Goal: Share content

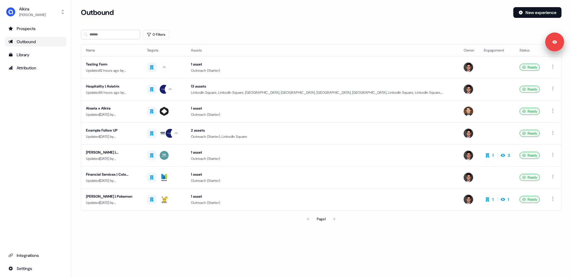
click at [276, 26] on section "Loading... Outbound New experience 0 Filters Name Targets Assets Owner Engageme…" at bounding box center [320, 124] width 499 height 234
click at [276, 28] on section "Loading... Outbound New experience 0 Filters Name Targets Assets Owner Engageme…" at bounding box center [320, 124] width 499 height 234
click at [274, 25] on section "Loading... Outbound New experience 0 Filters Name Targets Assets Owner Engageme…" at bounding box center [320, 124] width 499 height 234
click at [75, 74] on section "Loading... Outbound New experience 0 Filters Name Targets Assets Owner Engageme…" at bounding box center [320, 124] width 499 height 234
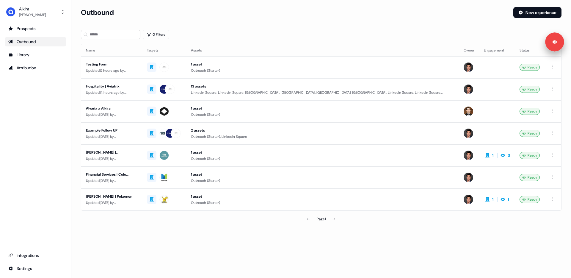
click at [43, 91] on div "Prospects Outbound Library Attribution Integrations Settings" at bounding box center [36, 148] width 62 height 249
click at [55, 112] on div "Prospects Outbound Library Attribution Integrations Settings" at bounding box center [36, 148] width 62 height 249
click at [37, 101] on div "Prospects Outbound Library Attribution Integrations Settings" at bounding box center [36, 148] width 62 height 249
click at [289, 15] on div "Outbound" at bounding box center [294, 12] width 427 height 11
click at [286, 19] on div "Outbound New experience" at bounding box center [321, 16] width 480 height 18
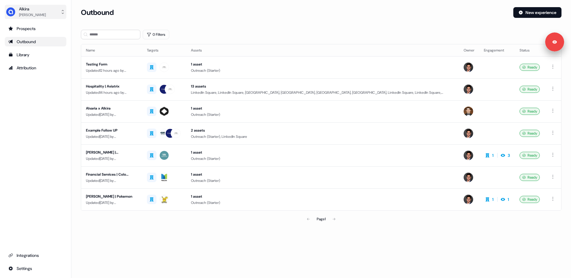
click at [37, 15] on button "[PERSON_NAME]" at bounding box center [36, 12] width 62 height 14
click at [51, 143] on div "[PERSON_NAME] Le Help documentation Feedback Logout Prospects Outbound Library …" at bounding box center [35, 139] width 71 height 278
click at [127, 72] on div "Updated 12 hours ago by [PERSON_NAME]" at bounding box center [111, 70] width 51 height 6
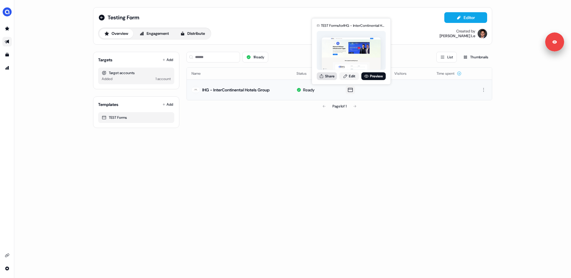
click at [326, 77] on button "Share" at bounding box center [327, 76] width 20 height 8
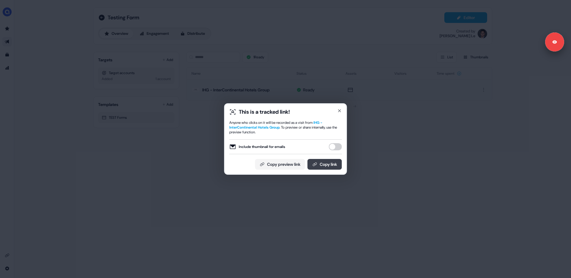
click at [322, 169] on button "Copy link" at bounding box center [324, 164] width 34 height 11
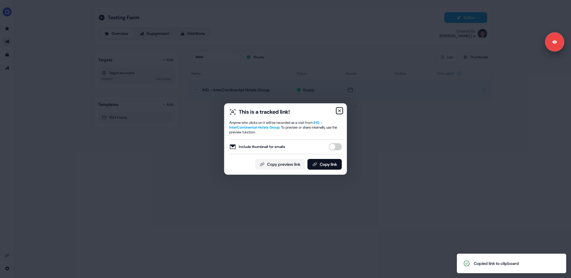
click at [342, 110] on icon "button" at bounding box center [339, 110] width 5 height 5
